Goal: Task Accomplishment & Management: Use online tool/utility

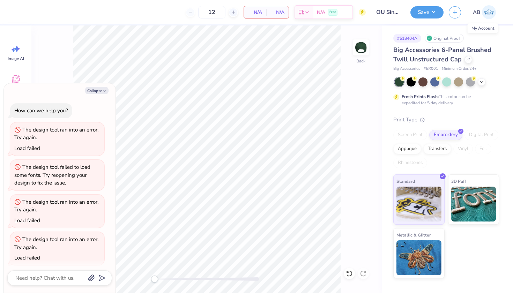
scroll to position [73, 0]
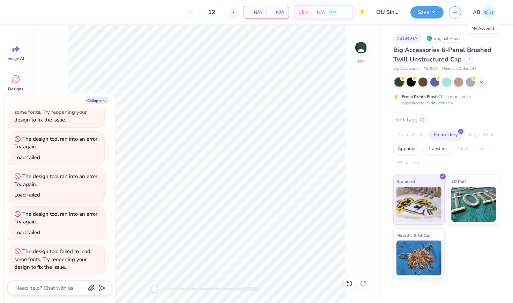
click at [487, 12] on img at bounding box center [489, 12] width 14 height 14
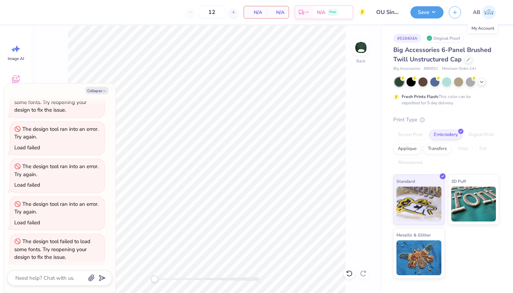
type textarea "x"
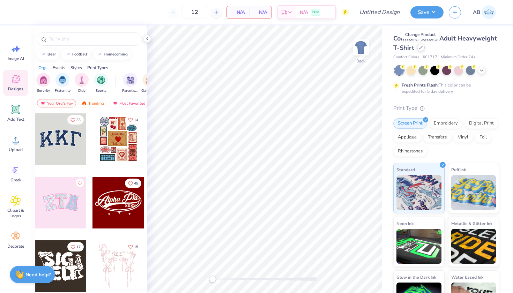
click at [419, 50] on div at bounding box center [421, 48] width 8 height 8
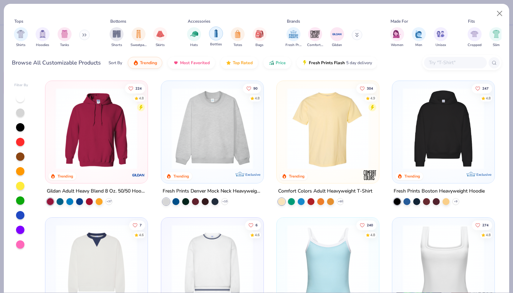
click at [215, 29] on img "filter for Bottles" at bounding box center [216, 33] width 8 height 8
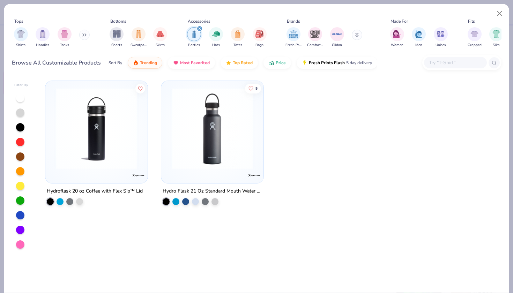
click at [206, 133] on img at bounding box center [212, 128] width 88 height 81
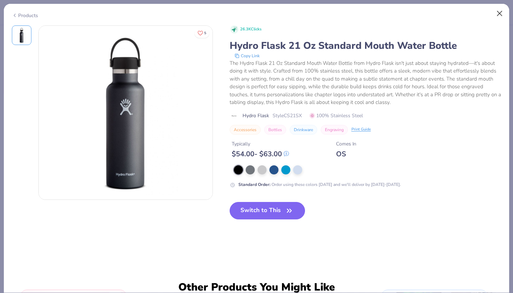
click at [499, 16] on button "Close" at bounding box center [499, 13] width 13 height 13
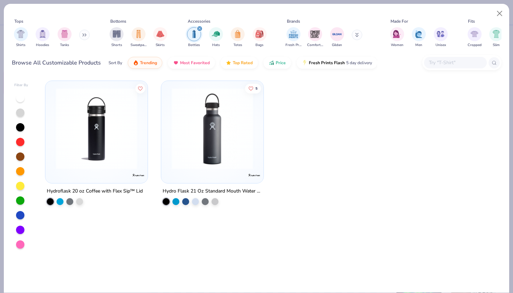
click at [19, 196] on div at bounding box center [20, 200] width 8 height 8
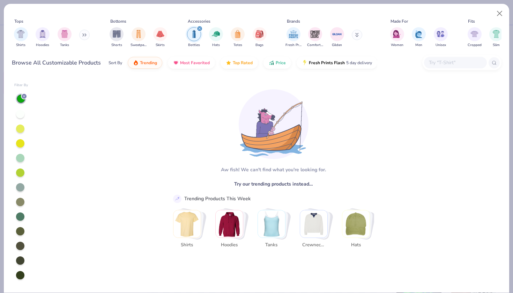
click at [198, 27] on icon "filter for Bottles" at bounding box center [199, 28] width 3 height 3
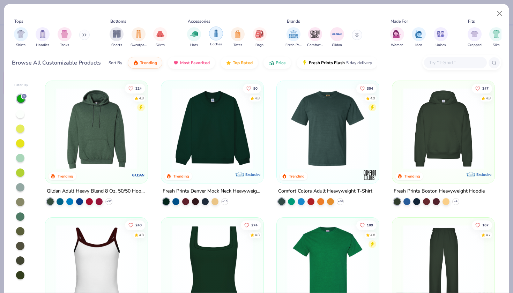
click at [217, 29] on img "filter for Bottles" at bounding box center [216, 33] width 8 height 8
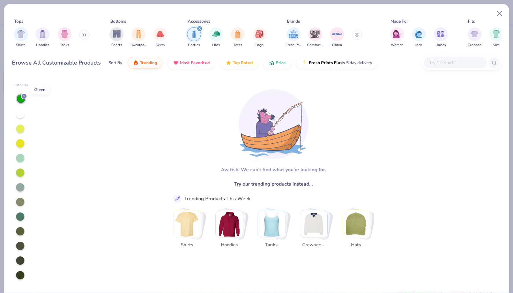
click at [26, 94] on icon at bounding box center [24, 96] width 4 height 4
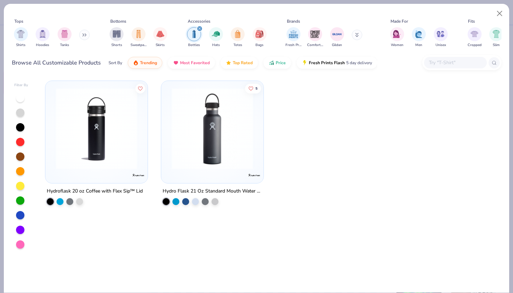
click at [183, 119] on img at bounding box center [212, 128] width 88 height 81
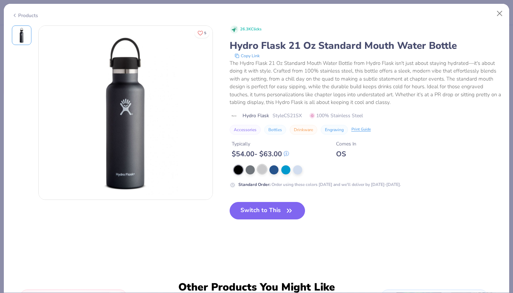
click at [257, 165] on div at bounding box center [261, 169] width 9 height 9
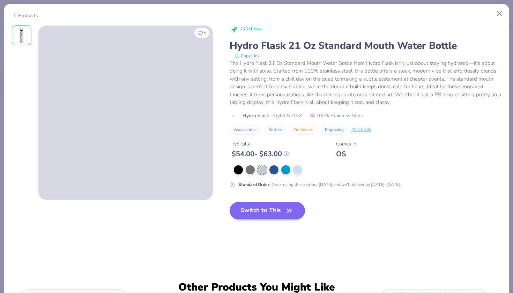
click at [231, 204] on button "Switch to This" at bounding box center [267, 210] width 76 height 17
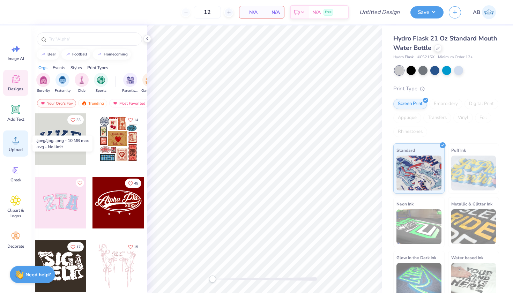
click at [18, 138] on icon at bounding box center [15, 140] width 10 height 10
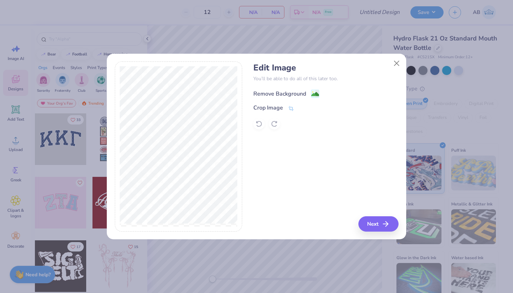
click at [292, 90] on div "Remove Background" at bounding box center [279, 94] width 53 height 8
click at [371, 230] on button "Next" at bounding box center [379, 223] width 40 height 15
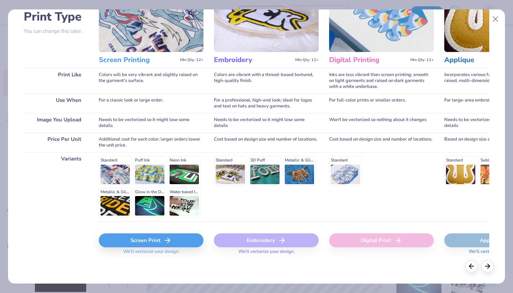
scroll to position [54, 0]
click at [140, 241] on div "Screen Print" at bounding box center [151, 241] width 105 height 14
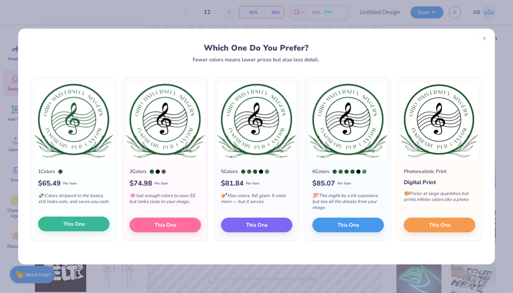
click at [89, 224] on button "This One" at bounding box center [73, 224] width 71 height 15
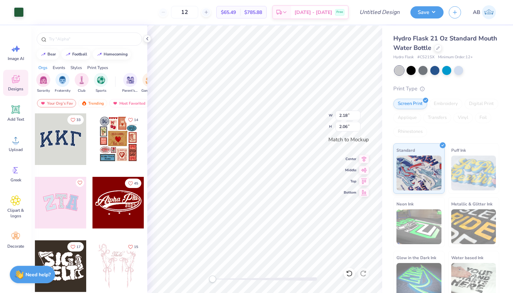
type input "1.70"
type input "1.60"
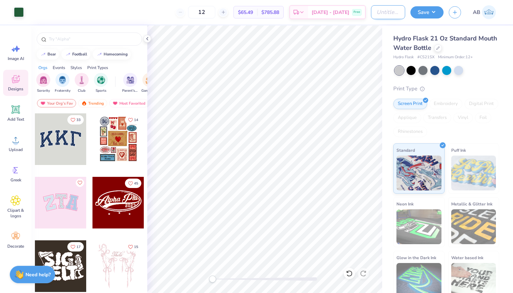
click at [379, 12] on input "Design Title" at bounding box center [388, 12] width 34 height 14
type input "OU Singers Water Bottle"
click at [436, 9] on button "Save" at bounding box center [426, 11] width 33 height 12
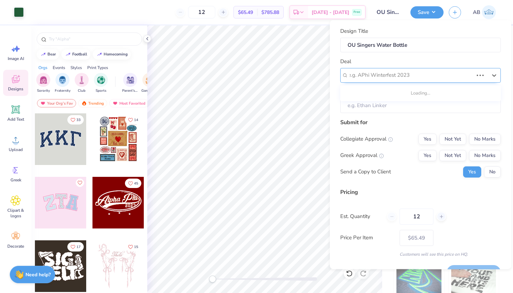
click at [377, 75] on div "e.g. APhi Winterfest 2023" at bounding box center [410, 75] width 125 height 8
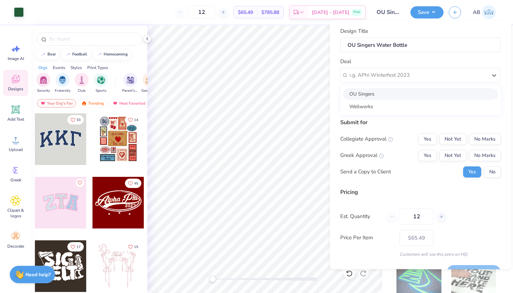
click at [361, 93] on div "OU Singers" at bounding box center [420, 94] width 155 height 12
type input "Ashley Buynak"
click at [457, 136] on button "Not Yet" at bounding box center [452, 138] width 27 height 11
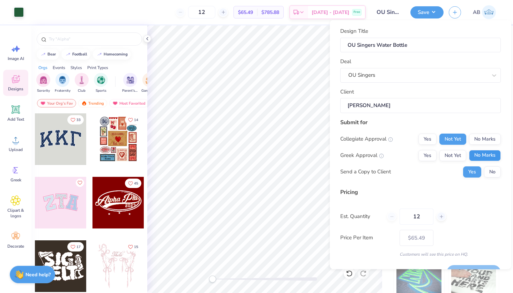
click at [477, 153] on button "No Marks" at bounding box center [485, 155] width 32 height 11
click at [491, 170] on button "No" at bounding box center [492, 171] width 17 height 11
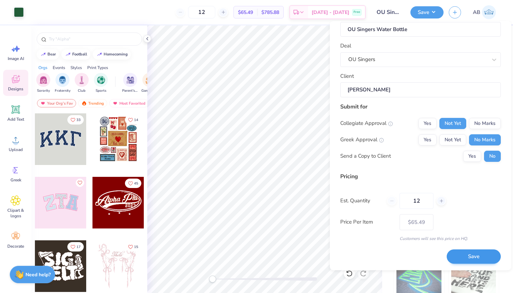
scroll to position [16, 0]
click at [460, 255] on button "Save" at bounding box center [473, 257] width 54 height 14
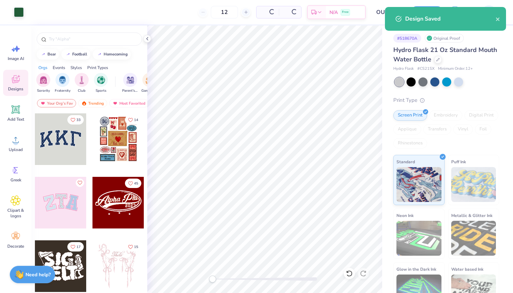
type input "$65.49"
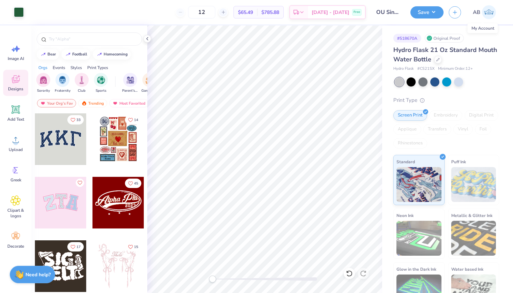
click at [479, 13] on span "AB" at bounding box center [476, 12] width 7 height 8
